Goal: Task Accomplishment & Management: Use online tool/utility

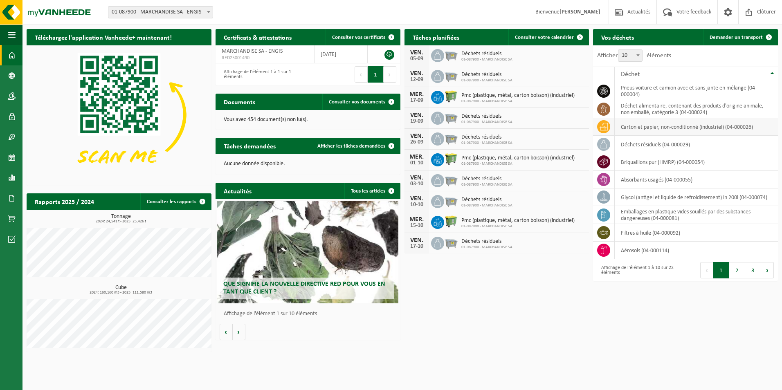
click at [648, 128] on td "carton et papier, non-conditionné (industriel) (04-000026)" at bounding box center [696, 127] width 163 height 18
click at [602, 126] on icon at bounding box center [603, 127] width 8 height 8
click at [348, 146] on span "Afficher les tâches demandées" at bounding box center [351, 146] width 68 height 5
click at [765, 37] on span at bounding box center [769, 37] width 16 height 16
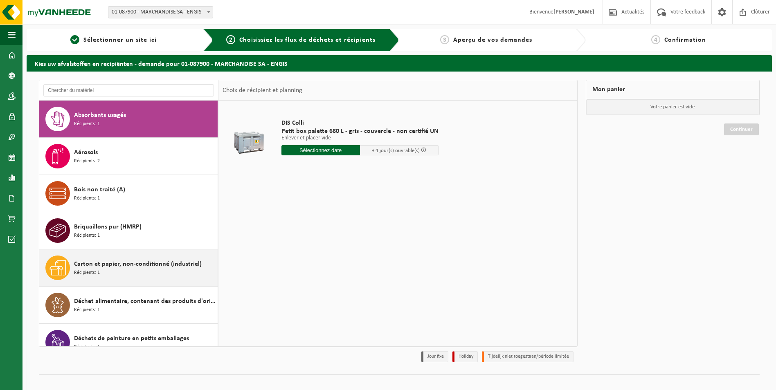
click at [111, 261] on span "Carton et papier, non-conditionné (industriel)" at bounding box center [138, 264] width 128 height 10
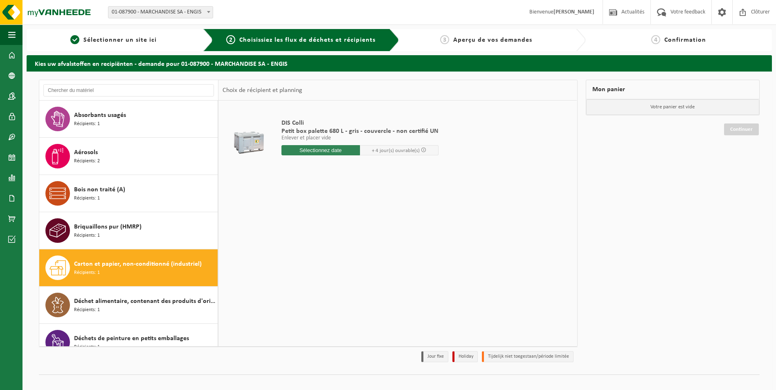
scroll to position [149, 0]
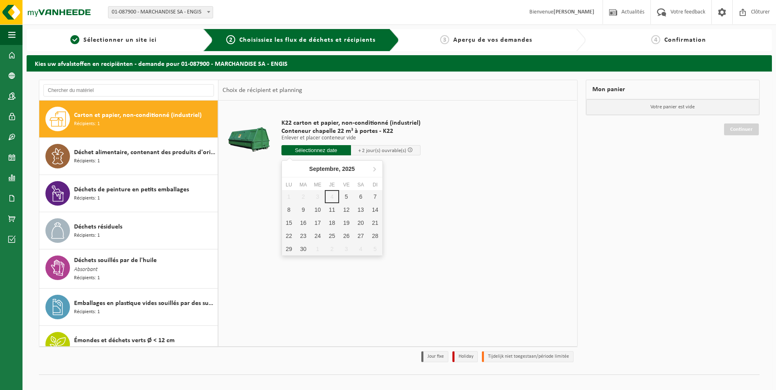
click at [336, 150] on input "text" at bounding box center [316, 150] width 70 height 10
click at [285, 208] on div "8" at bounding box center [289, 209] width 14 height 13
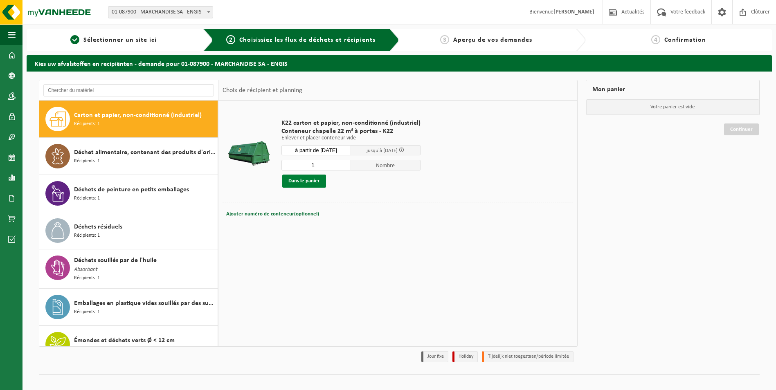
click at [306, 181] on button "Dans le panier" at bounding box center [304, 181] width 44 height 13
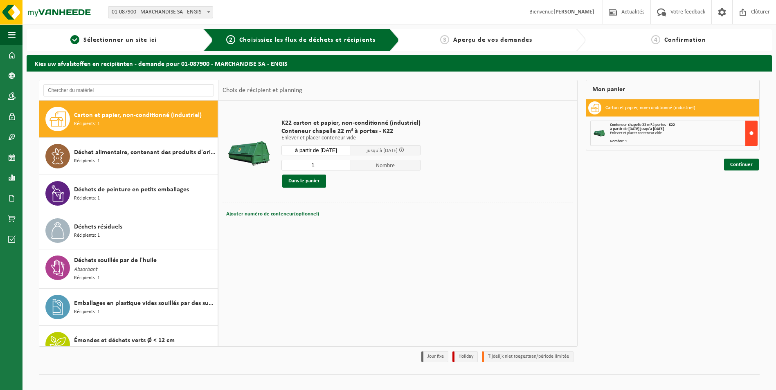
click at [750, 131] on button at bounding box center [751, 133] width 12 height 25
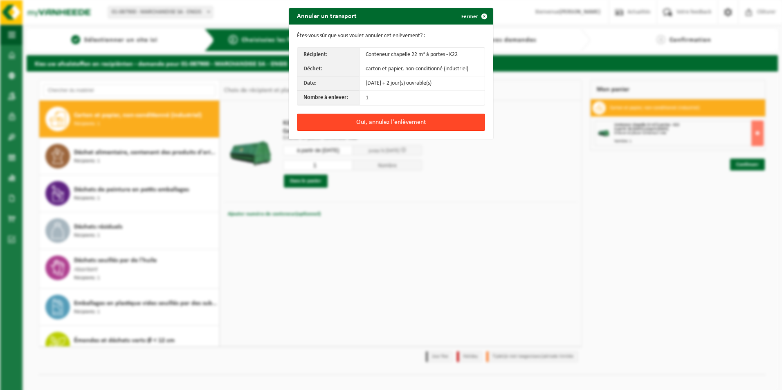
click at [384, 123] on button "Oui, annulez l'enlèvement" at bounding box center [391, 122] width 188 height 17
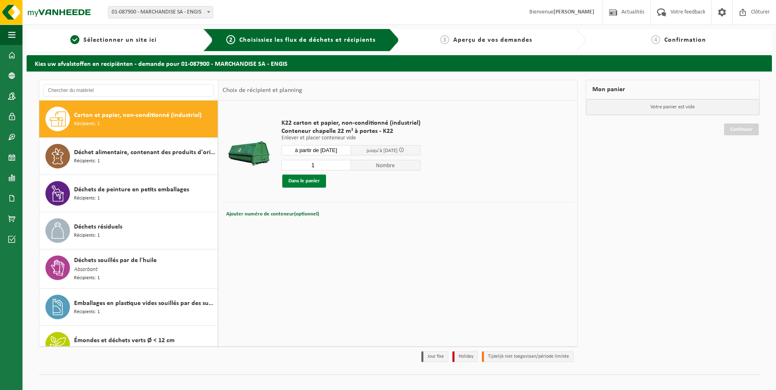
click at [310, 181] on button "Dans le panier" at bounding box center [304, 181] width 44 height 13
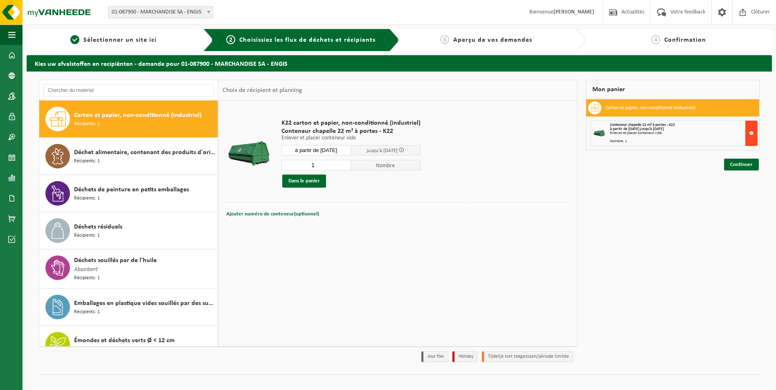
click at [750, 133] on button at bounding box center [751, 133] width 12 height 25
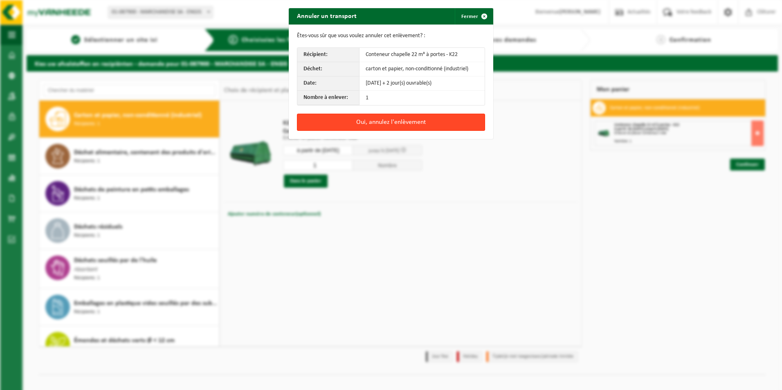
click at [382, 119] on button "Oui, annulez l'enlèvement" at bounding box center [391, 122] width 188 height 17
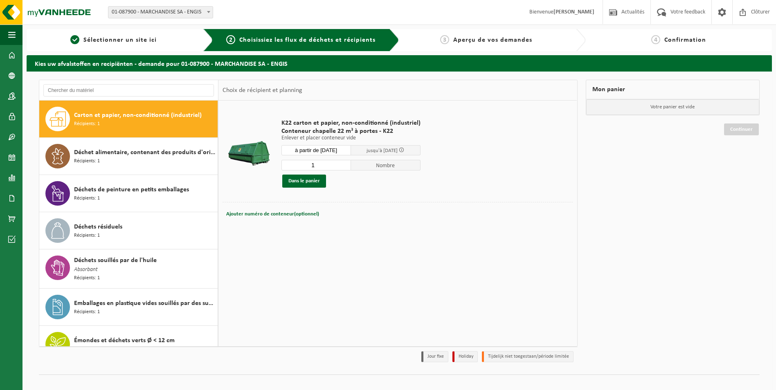
click at [340, 152] on input "à partir de 2025-09-08" at bounding box center [316, 150] width 70 height 10
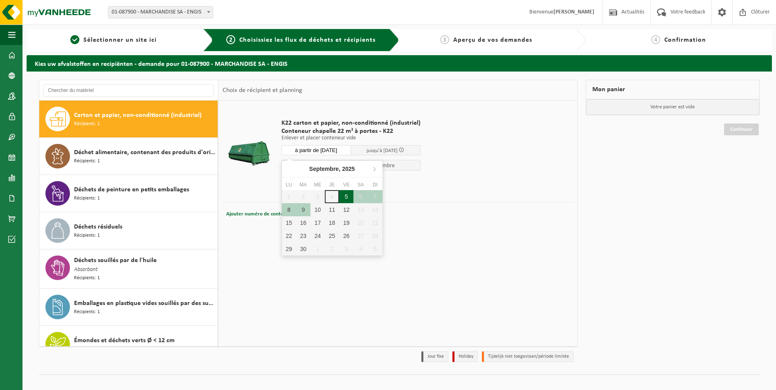
click at [347, 196] on div "5" at bounding box center [346, 196] width 14 height 13
type input "à partir de 2025-09-05"
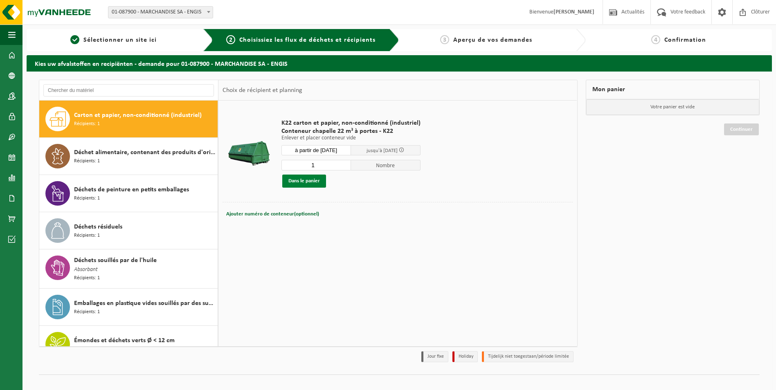
click at [307, 182] on button "Dans le panier" at bounding box center [304, 181] width 44 height 13
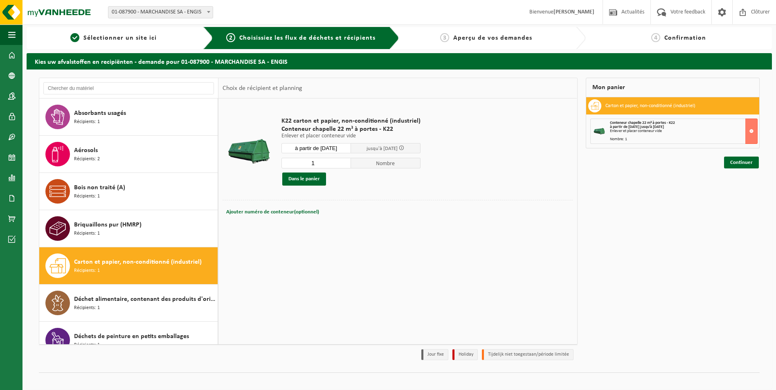
scroll to position [0, 0]
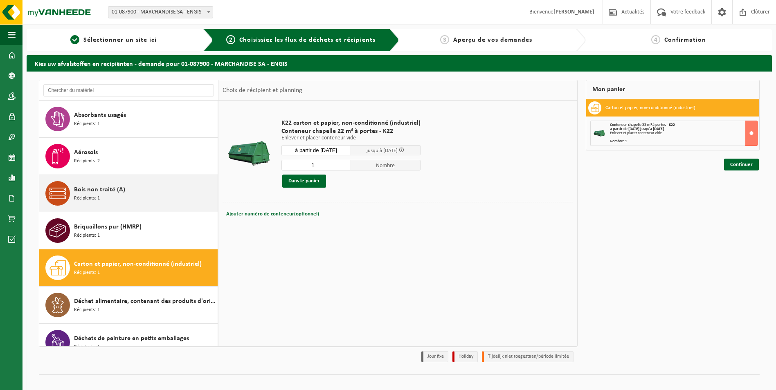
click at [92, 191] on span "Bois non traité (A)" at bounding box center [99, 190] width 51 height 10
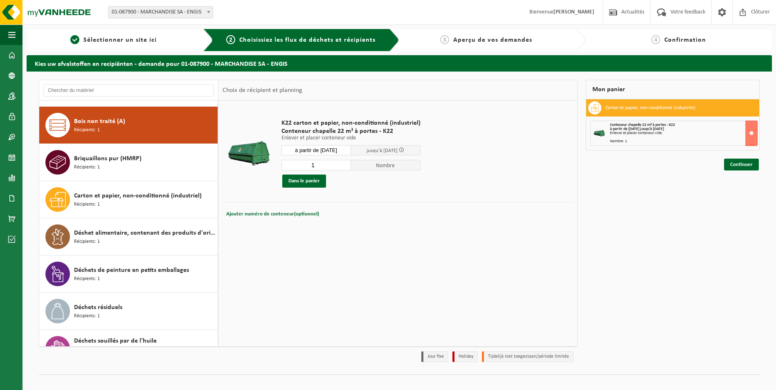
scroll to position [74, 0]
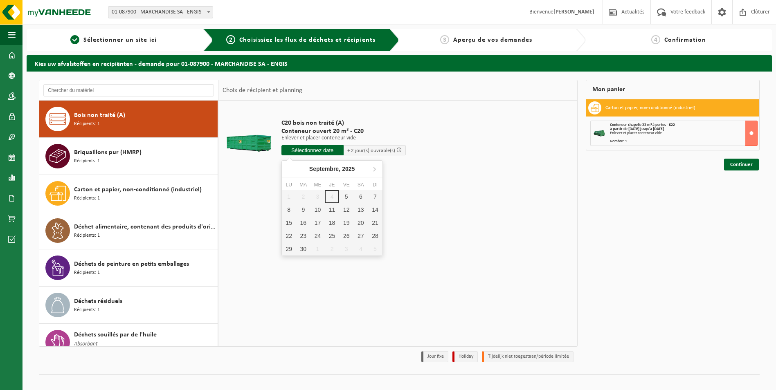
click at [318, 151] on input "text" at bounding box center [312, 150] width 62 height 10
click at [346, 196] on div "5" at bounding box center [346, 196] width 14 height 13
type input "à partir de 2025-09-05"
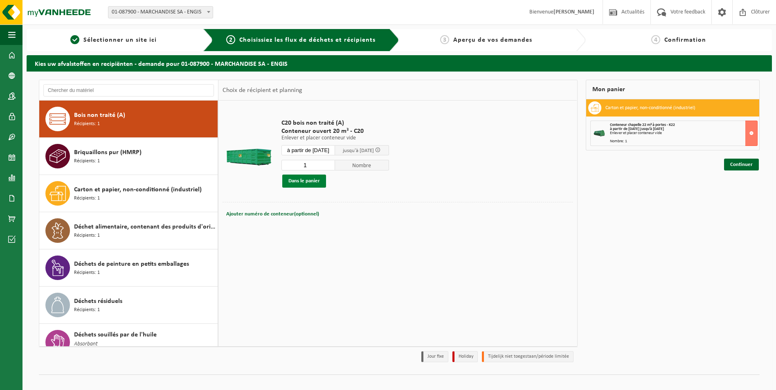
click at [304, 182] on button "Dans le panier" at bounding box center [304, 181] width 44 height 13
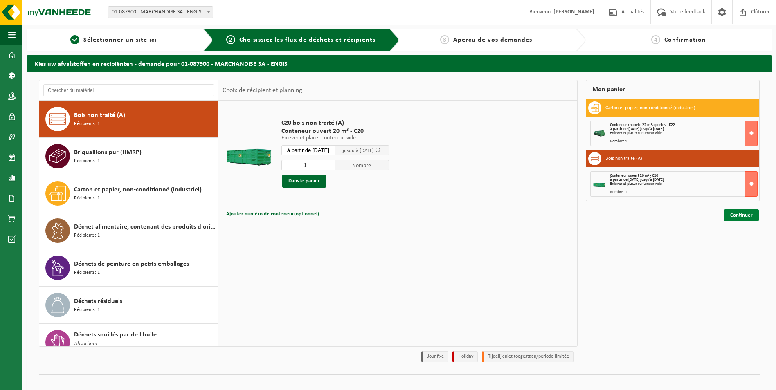
click at [737, 217] on link "Continuer" at bounding box center [741, 215] width 35 height 12
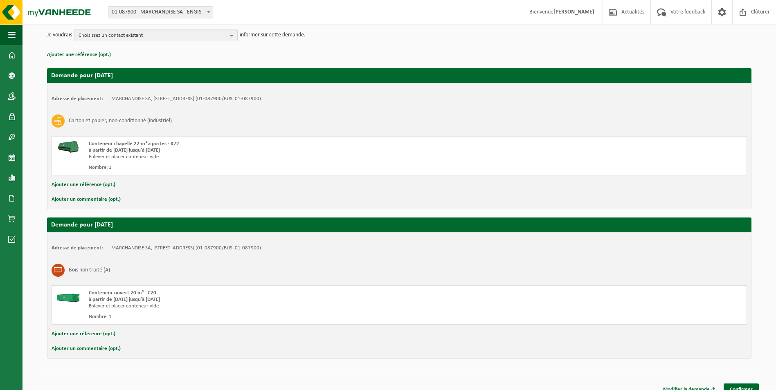
scroll to position [110, 0]
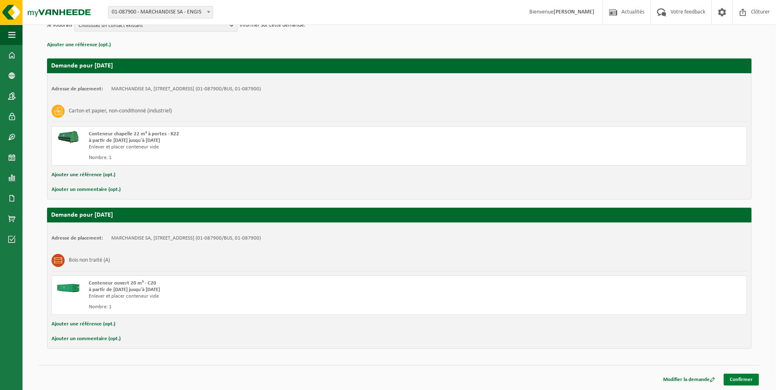
click at [731, 381] on link "Confirmer" at bounding box center [740, 380] width 35 height 12
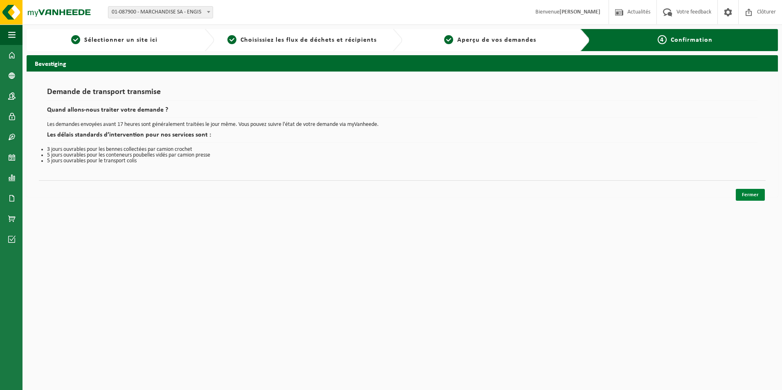
click at [750, 194] on link "Fermer" at bounding box center [750, 195] width 29 height 12
